Goal: Contribute content

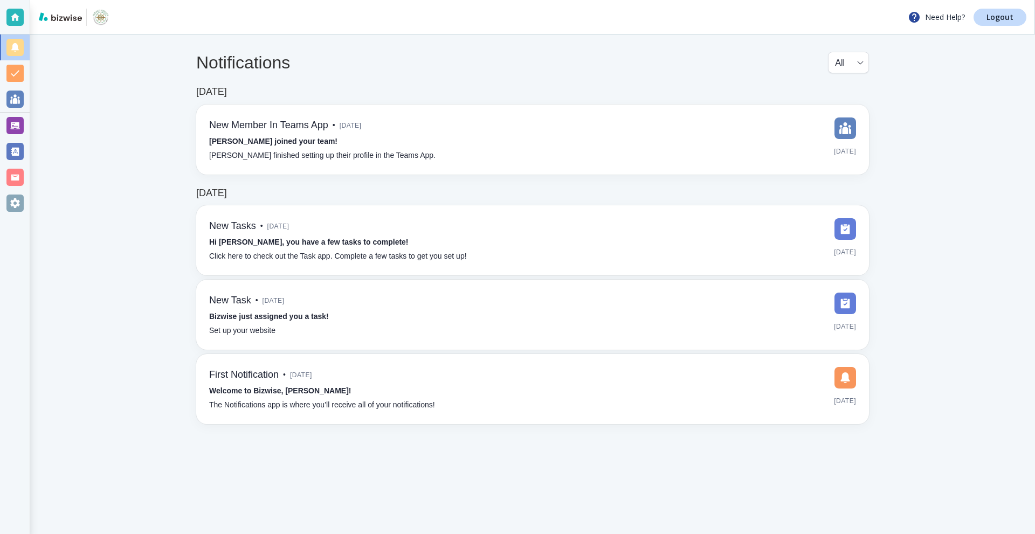
click at [11, 127] on div at bounding box center [14, 125] width 17 height 17
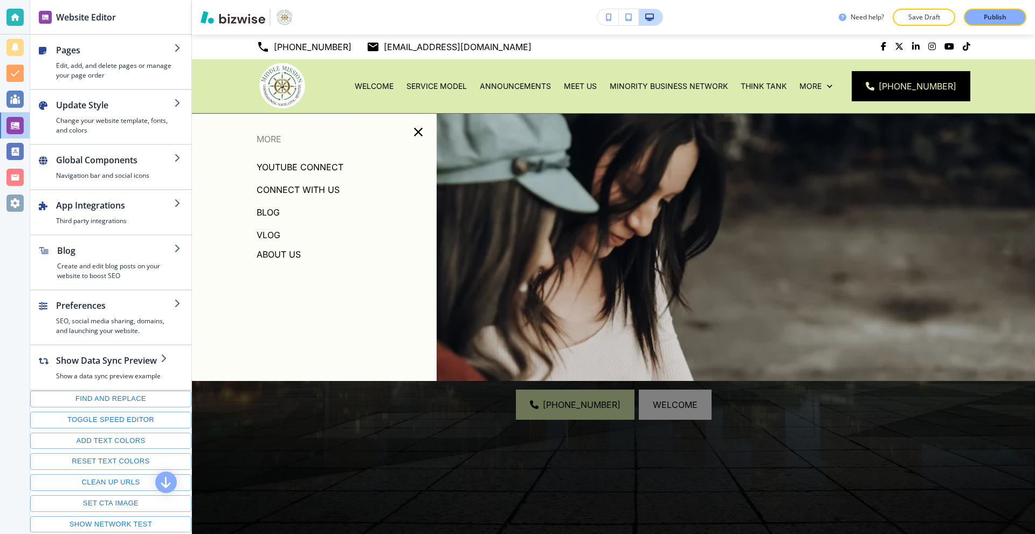
click at [277, 251] on p "About Us" at bounding box center [279, 254] width 44 height 16
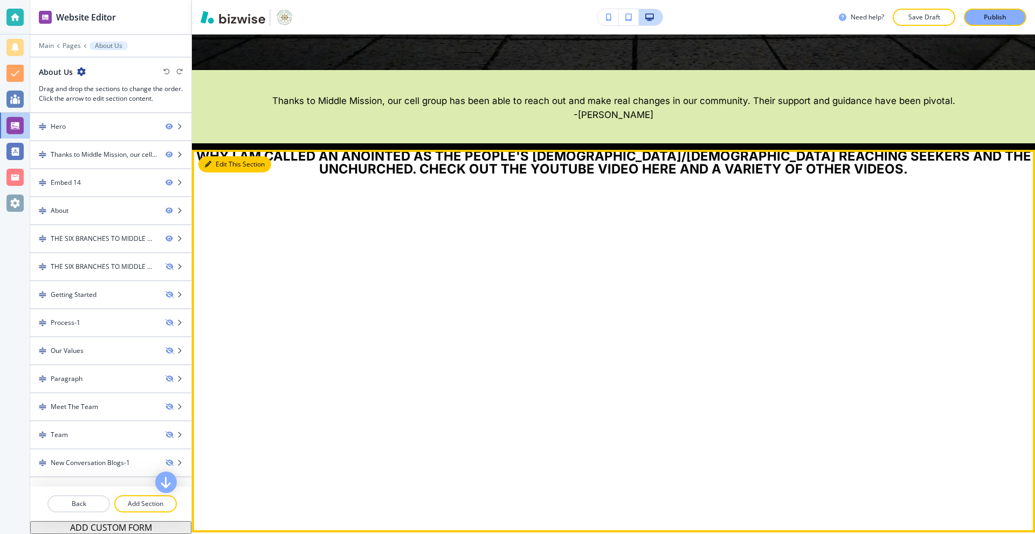
click at [219, 163] on button "Edit This Section" at bounding box center [234, 164] width 73 height 16
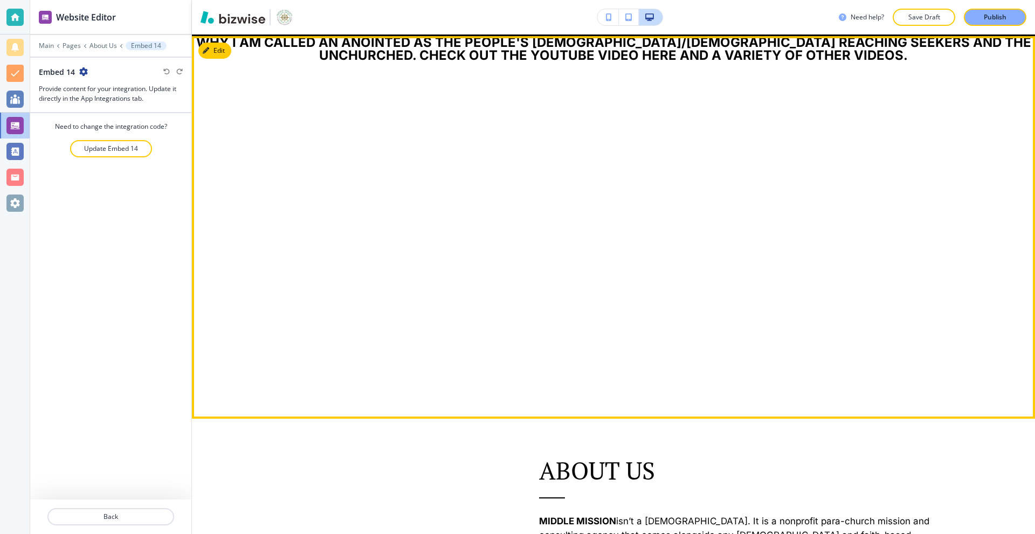
scroll to position [601, 0]
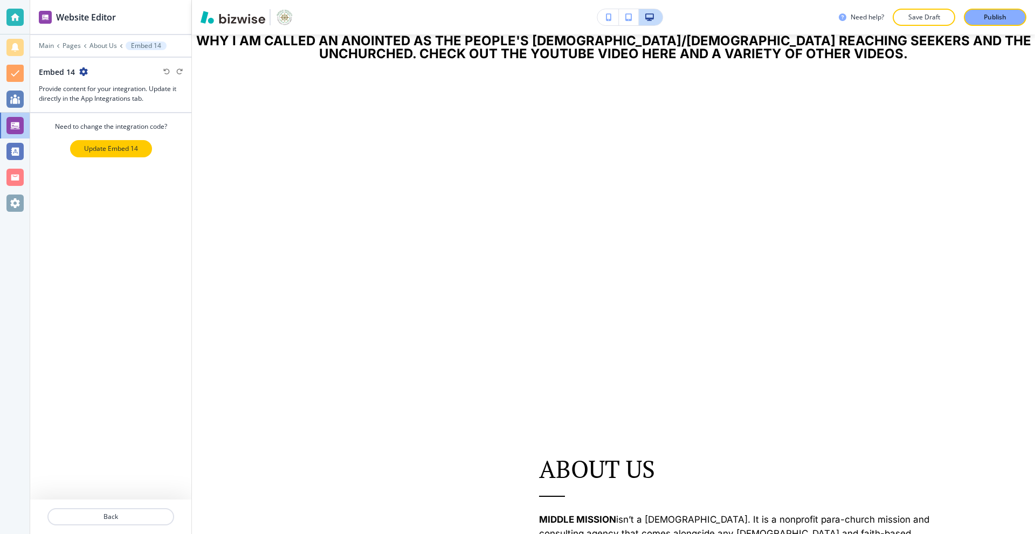
click at [116, 146] on p "Update Embed 14" at bounding box center [111, 149] width 54 height 10
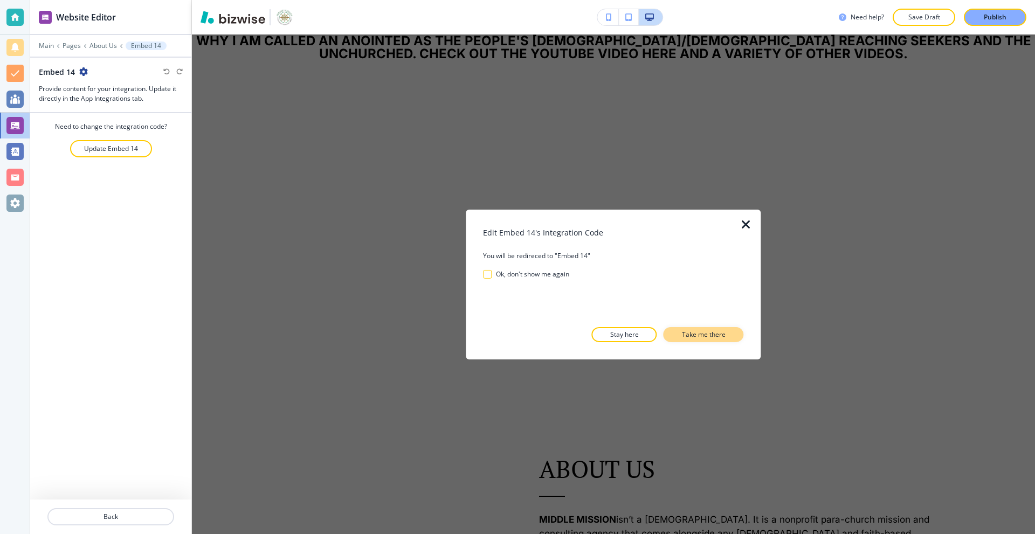
click at [711, 334] on p "Take me there" at bounding box center [704, 335] width 44 height 10
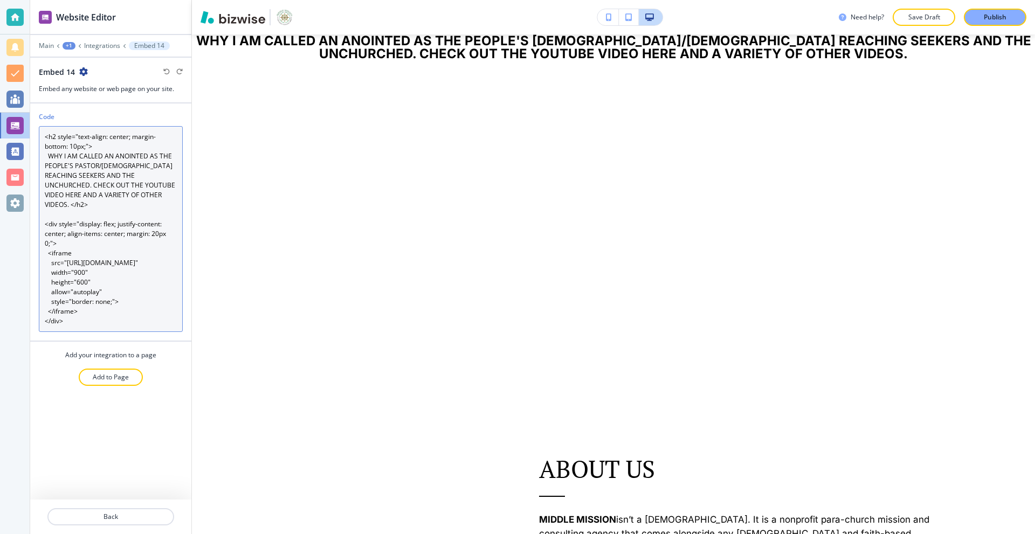
click at [134, 219] on textarea "<h2 style="text-align: center; margin-bottom: 10px;"> WHY I AM CALLED AN ANOINT…" at bounding box center [111, 229] width 144 height 206
paste textarea "link href="[URL][DOMAIN_NAME]" rel="stylesheet"> <h2 style="text-align: center;…"
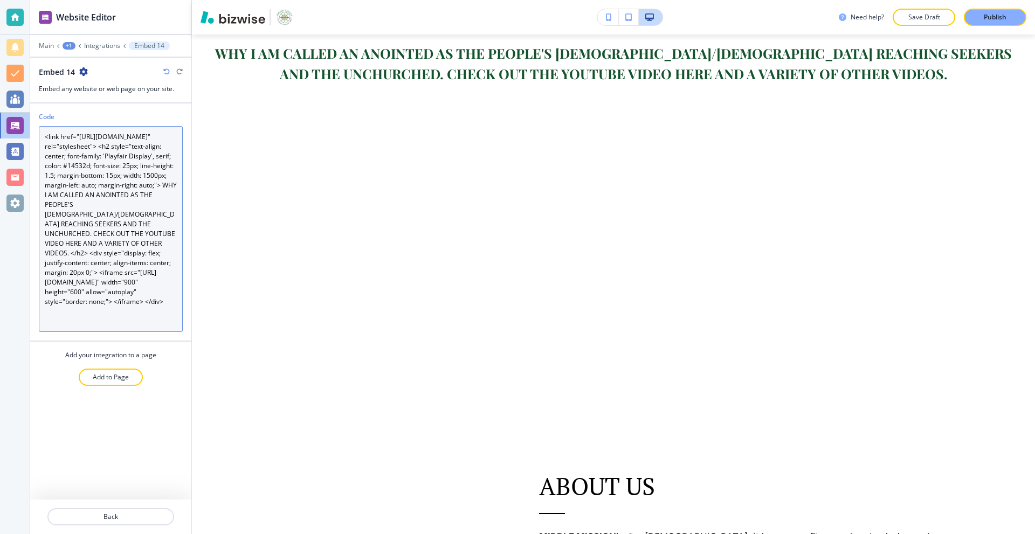
click at [149, 236] on textarea "<link href="[URL][DOMAIN_NAME]" rel="stylesheet"> <h2 style="text-align: center…" at bounding box center [111, 229] width 144 height 206
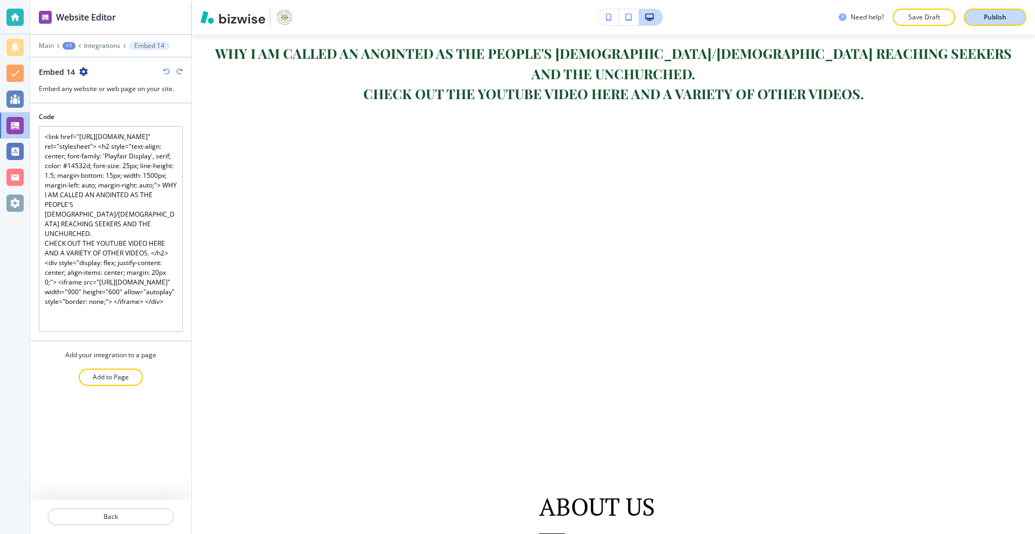
click at [991, 14] on p "Publish" at bounding box center [995, 17] width 23 height 10
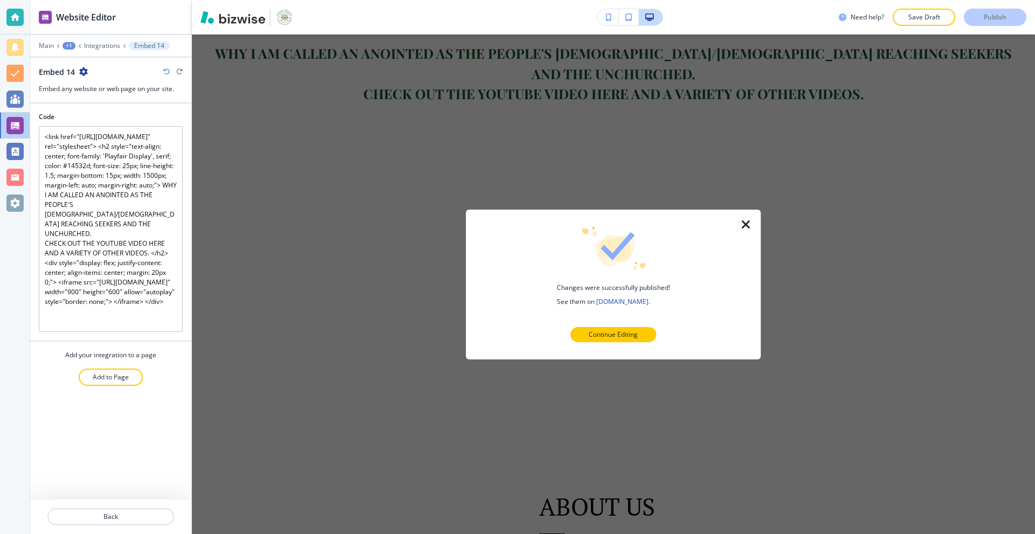
click at [744, 223] on icon "button" at bounding box center [746, 224] width 13 height 13
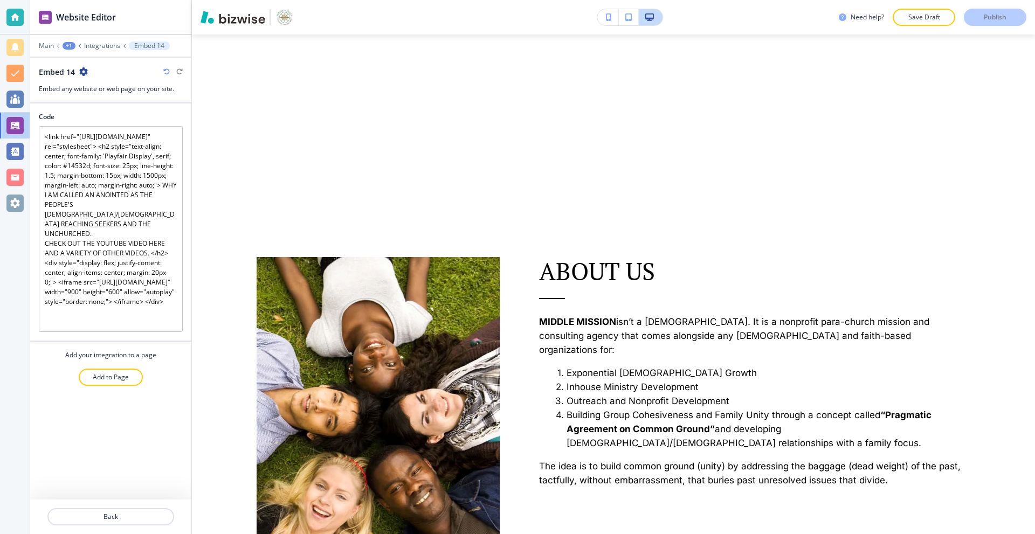
scroll to position [870, 0]
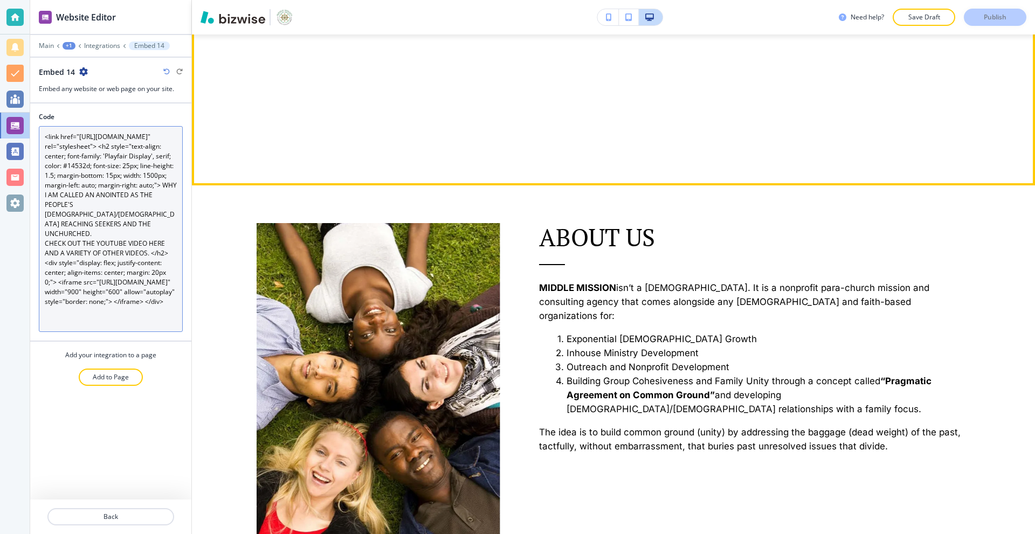
click at [139, 185] on textarea "<link href="[URL][DOMAIN_NAME]" rel="stylesheet"> <h2 style="text-align: center…" at bounding box center [111, 229] width 144 height 206
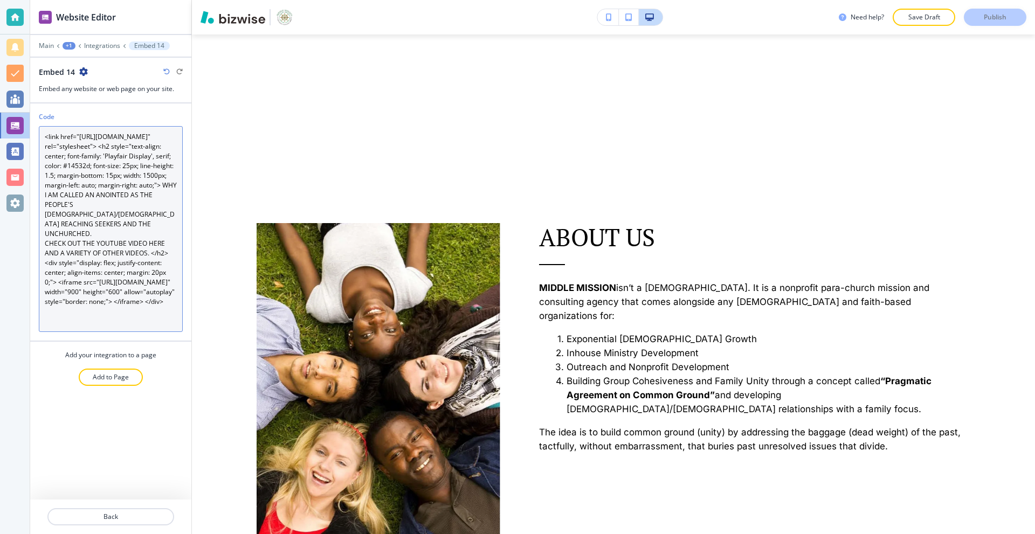
paste textarea "h2 style="text-align: center; font-family: 'Times New Roman', Times, serif; col…"
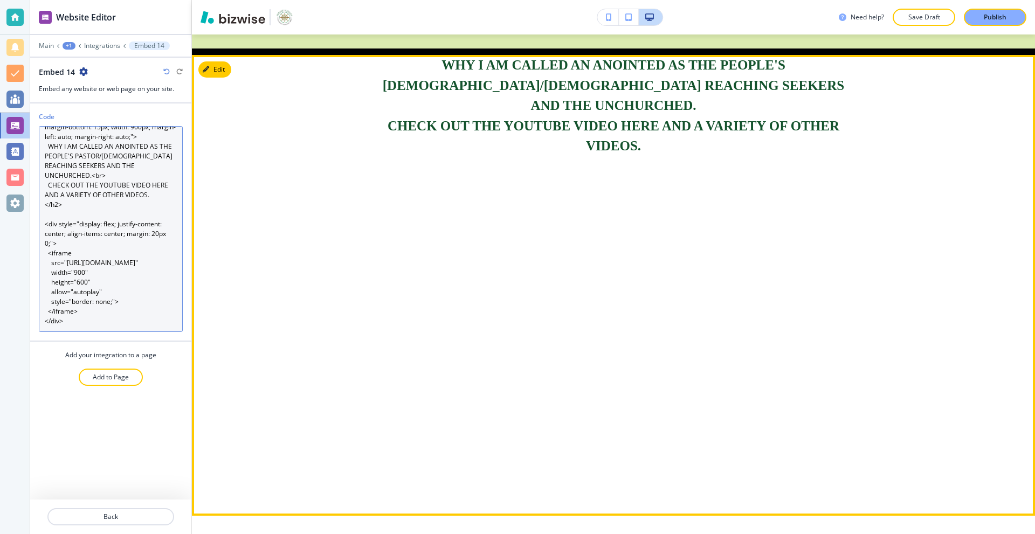
scroll to position [493, 0]
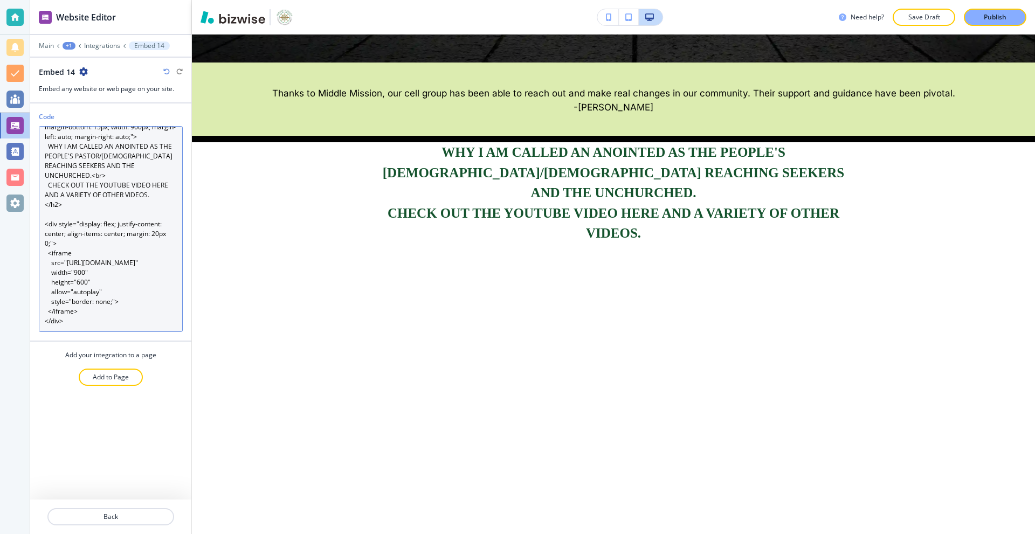
click at [87, 190] on textarea "<h2 style="text-align: center; font-family: 'Times New Roman', Times, serif; co…" at bounding box center [111, 229] width 144 height 206
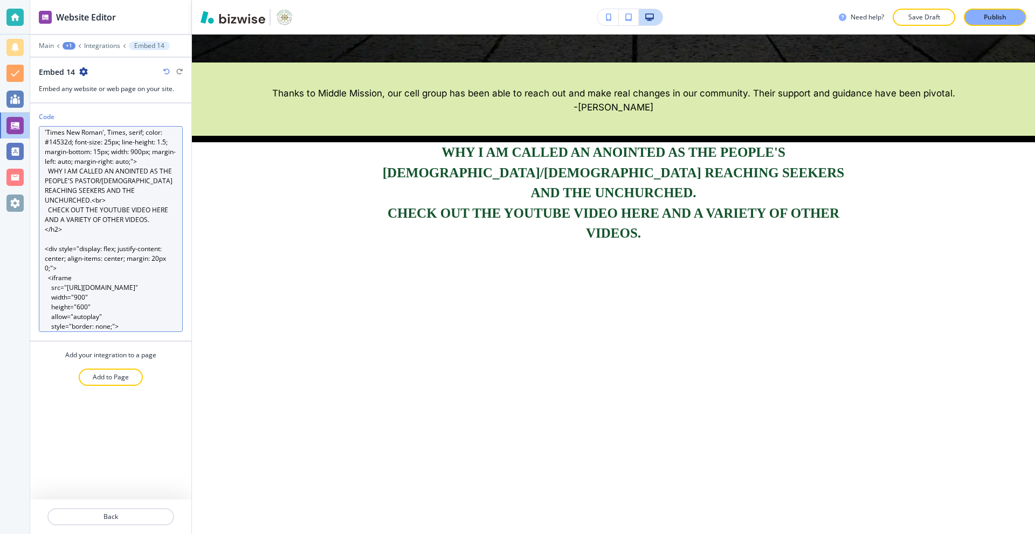
scroll to position [0, 0]
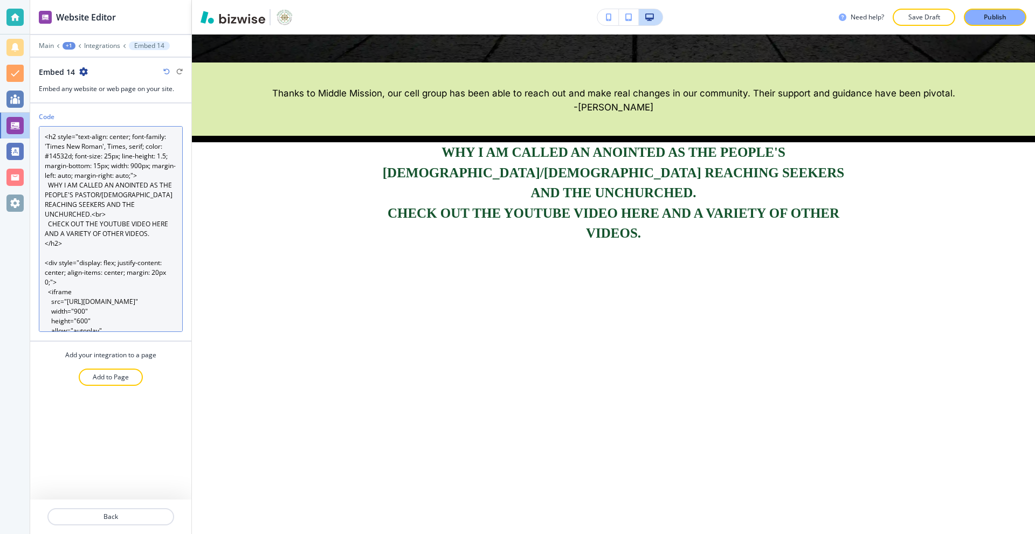
click at [134, 167] on textarea "<h2 style="text-align: center; font-family: 'Times New Roman', Times, serif; co…" at bounding box center [111, 229] width 144 height 206
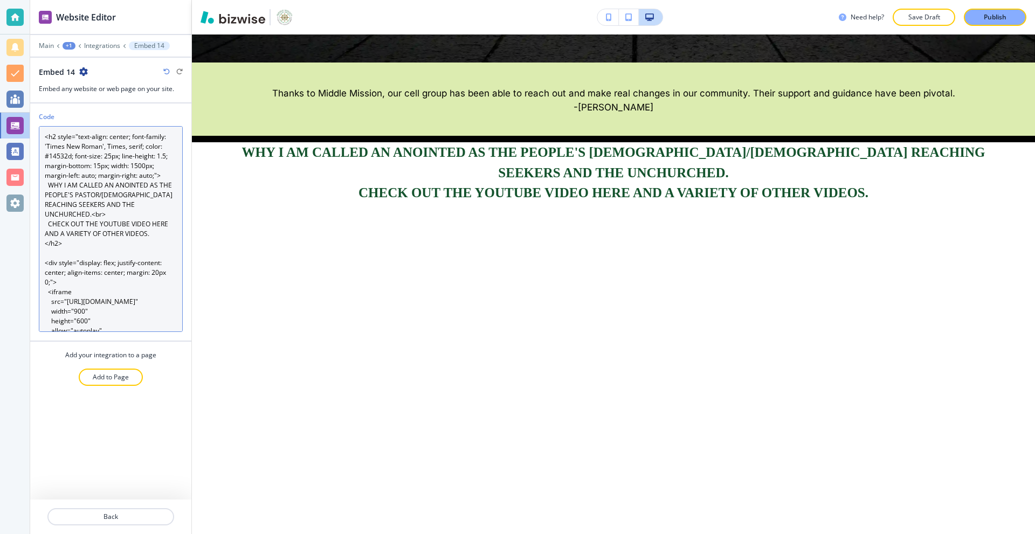
click at [51, 184] on textarea "<h2 style="text-align: center; font-family: 'Times New Roman', Times, serif; co…" at bounding box center [111, 229] width 144 height 206
click at [48, 224] on textarea "<h2 style="text-align: center; font-family: 'Times New Roman', Times, serif; co…" at bounding box center [111, 229] width 144 height 206
drag, startPoint x: 115, startPoint y: 214, endPoint x: 96, endPoint y: 217, distance: 19.1
click at [96, 217] on textarea "<h2 style="text-align: center; font-family: 'Times New Roman', Times, serif; co…" at bounding box center [111, 229] width 144 height 206
click at [50, 224] on textarea "<h2 style="text-align: center; font-family: 'Times New Roman', Times, serif; co…" at bounding box center [111, 229] width 144 height 206
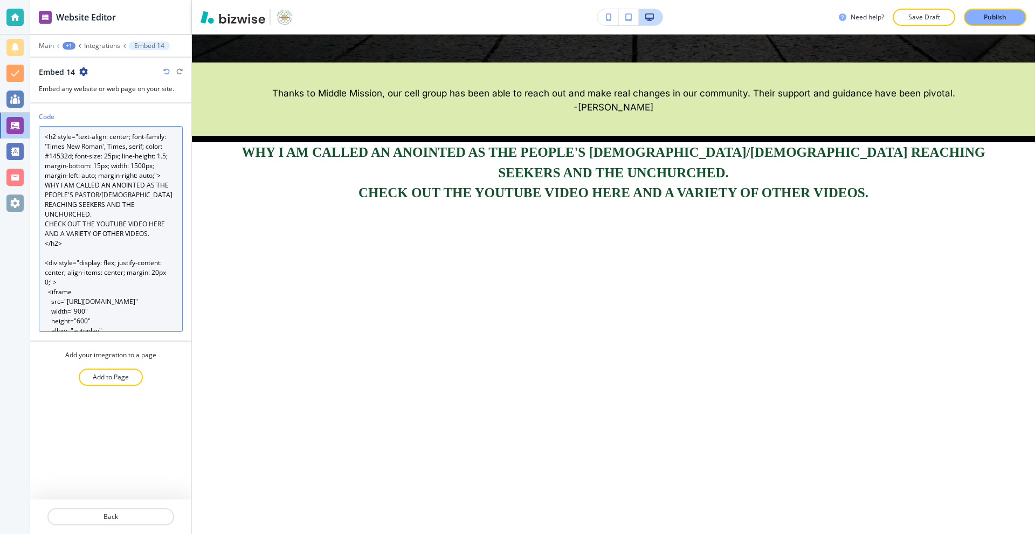
click at [109, 157] on textarea "<h2 style="text-align: center; font-family: 'Times New Roman', Times, serif; co…" at bounding box center [111, 229] width 144 height 206
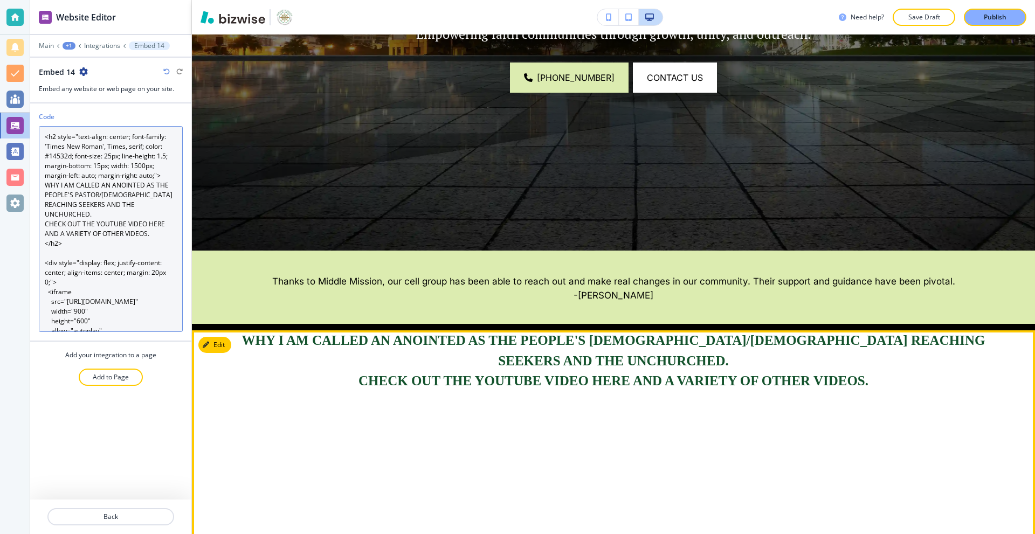
scroll to position [223, 0]
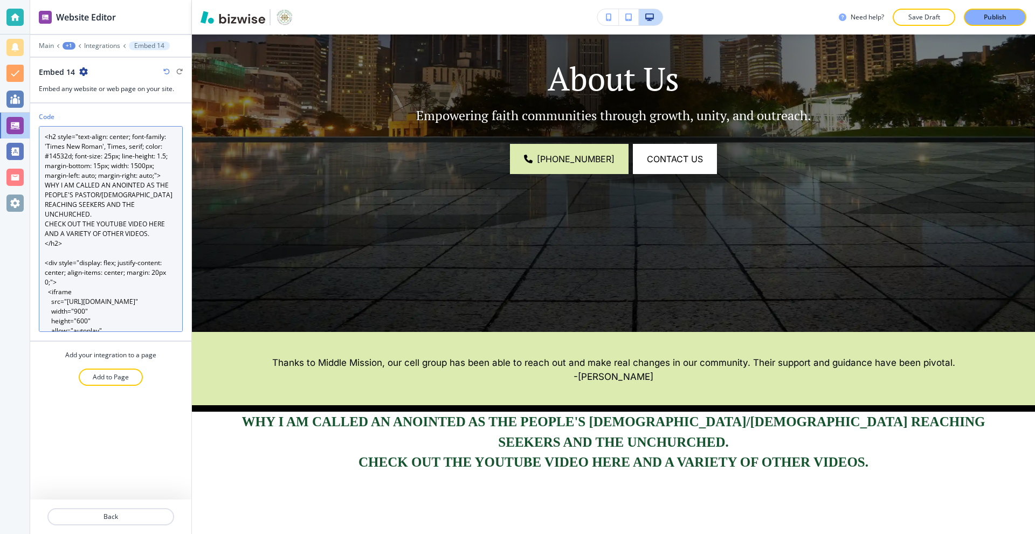
drag, startPoint x: 66, startPoint y: 156, endPoint x: 51, endPoint y: 159, distance: 15.3
click at [51, 159] on textarea "<h2 style="text-align: center; font-family: 'Times New Roman', Times, serif; co…" at bounding box center [111, 229] width 144 height 206
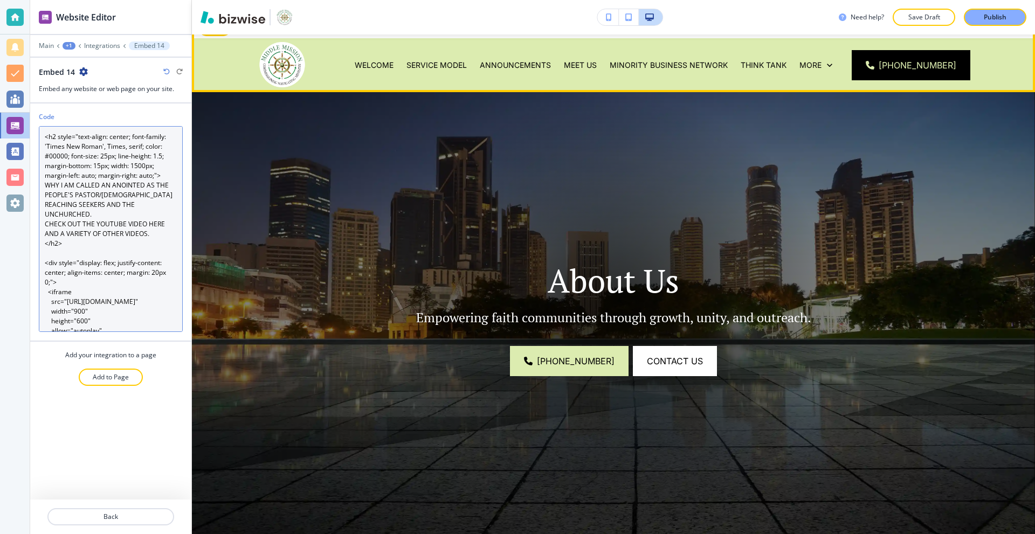
scroll to position [0, 0]
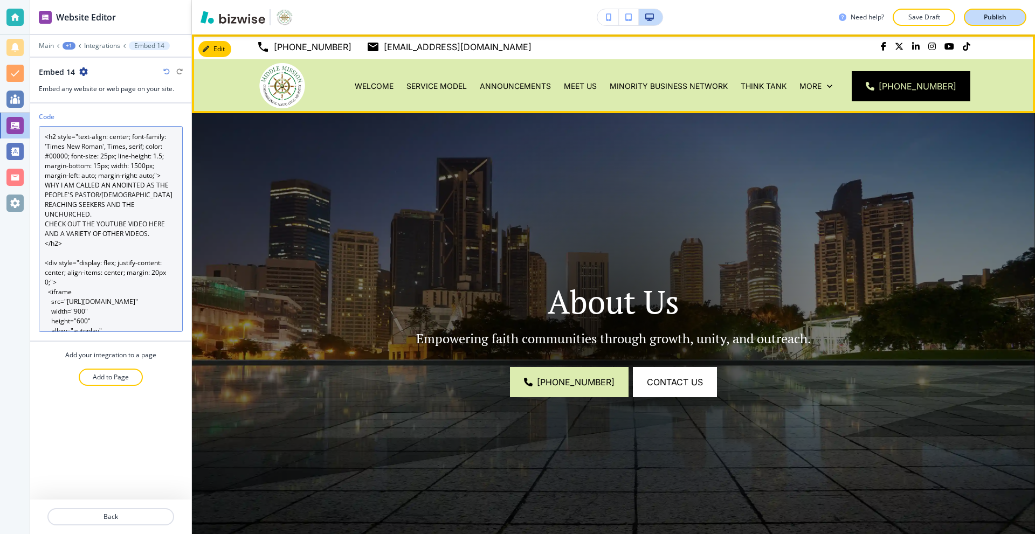
type textarea "<h2 style="text-align: center; font-family: 'Times New Roman', Times, serif; co…"
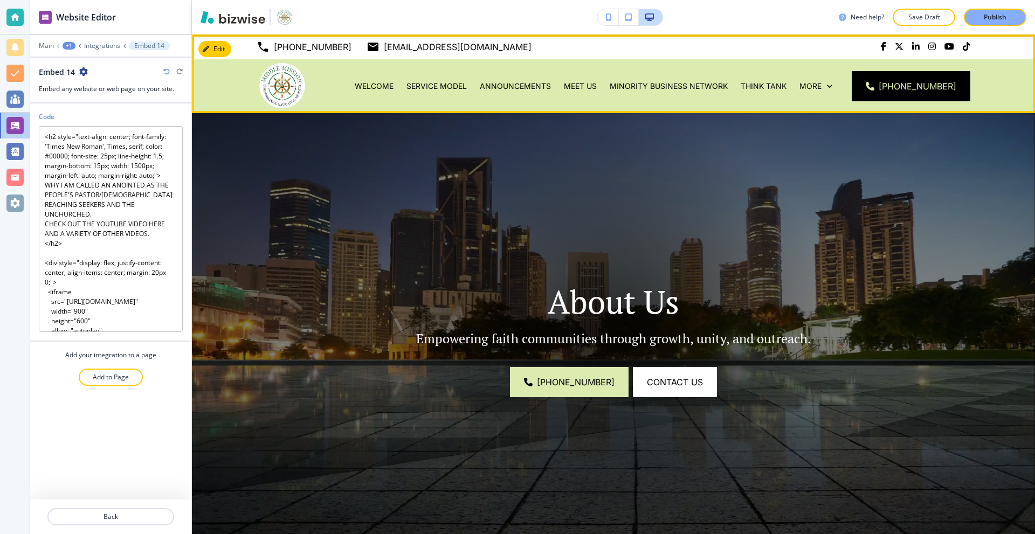
click at [995, 20] on p "Publish" at bounding box center [995, 17] width 23 height 10
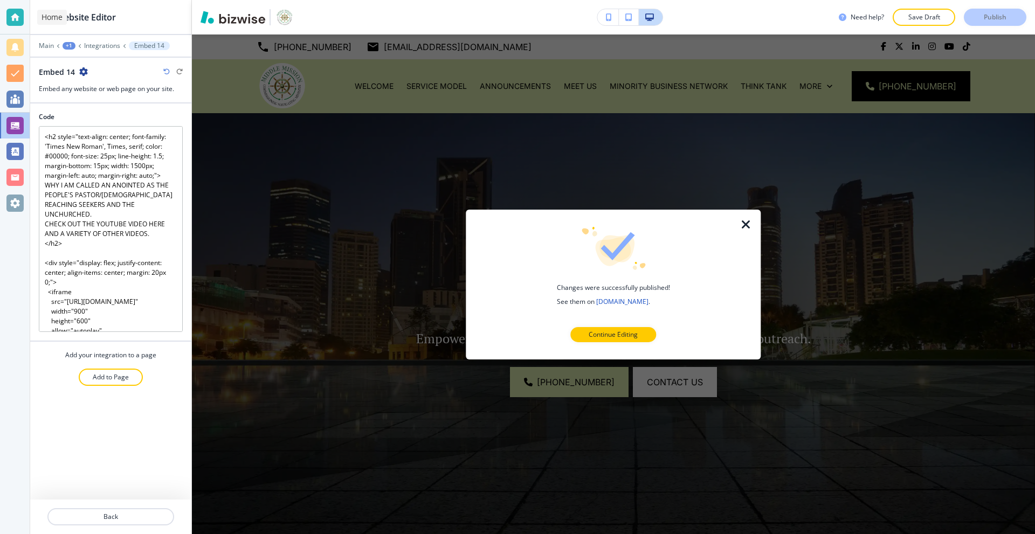
drag, startPoint x: 13, startPoint y: 18, endPoint x: 21, endPoint y: 21, distance: 8.2
click at [13, 18] on div at bounding box center [14, 17] width 17 height 17
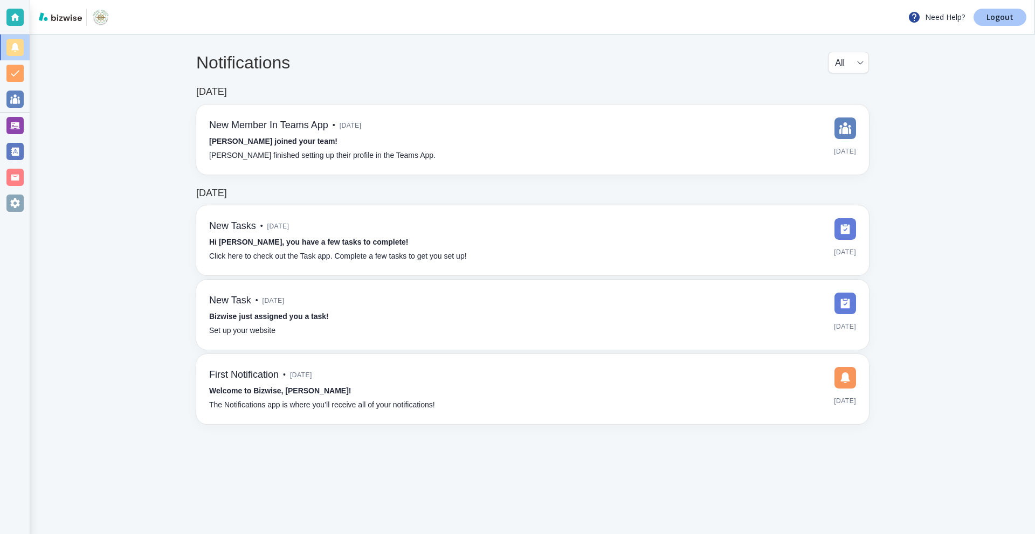
click at [998, 16] on p "Logout" at bounding box center [1000, 17] width 27 height 8
